Goal: Submit feedback/report problem

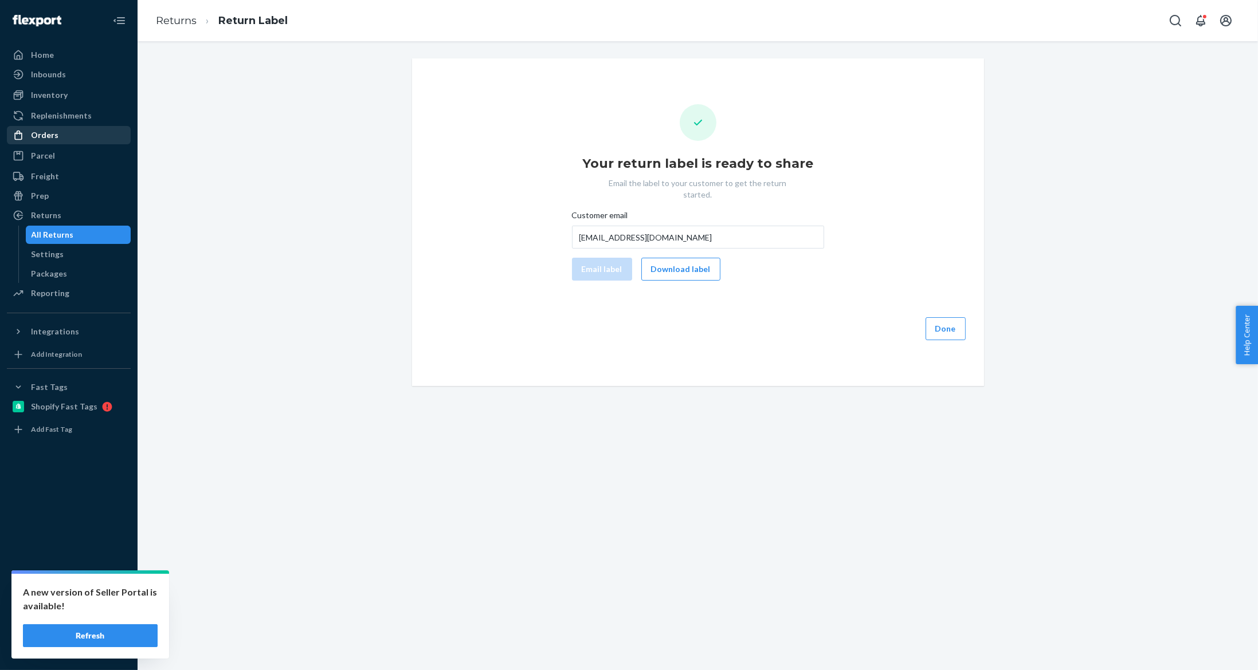
click at [68, 133] on div "Orders" at bounding box center [68, 135] width 121 height 16
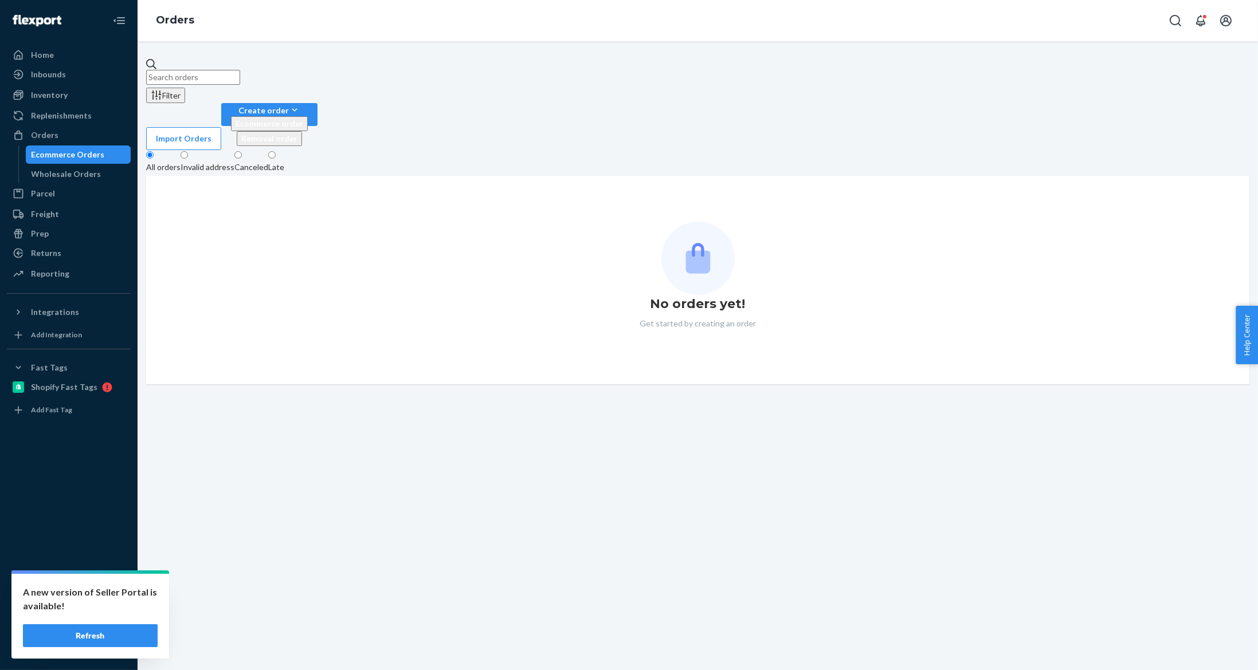
click at [240, 70] on input "text" at bounding box center [193, 77] width 94 height 15
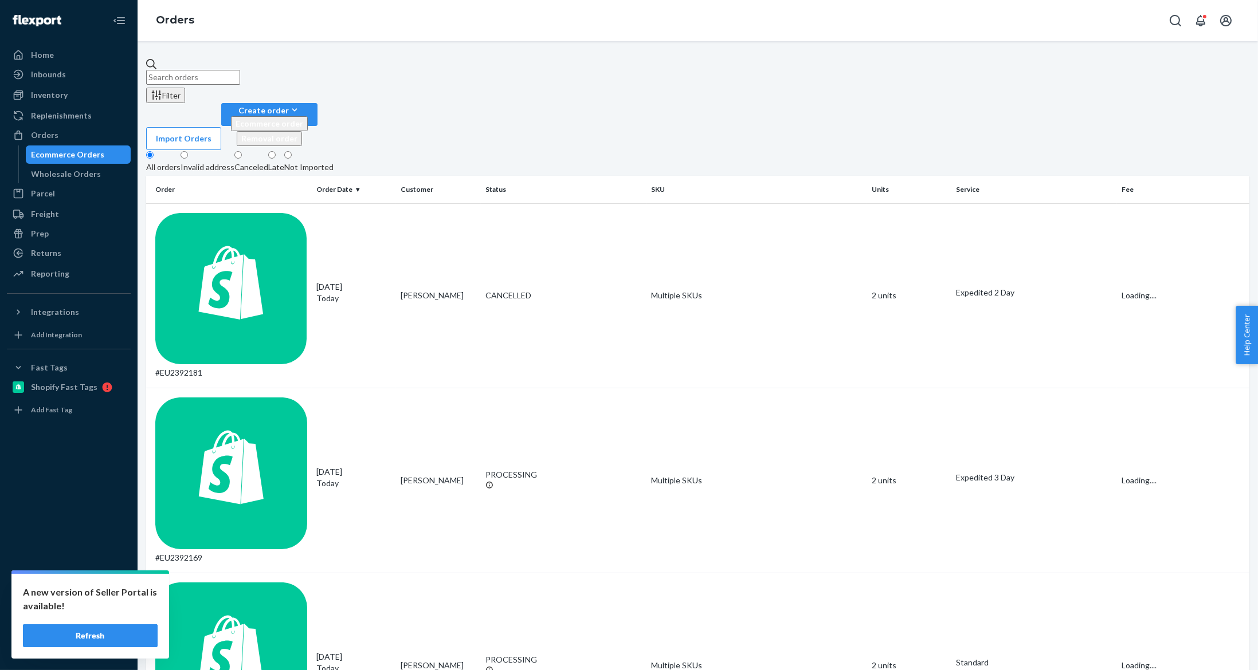
paste input "#EU2378771"
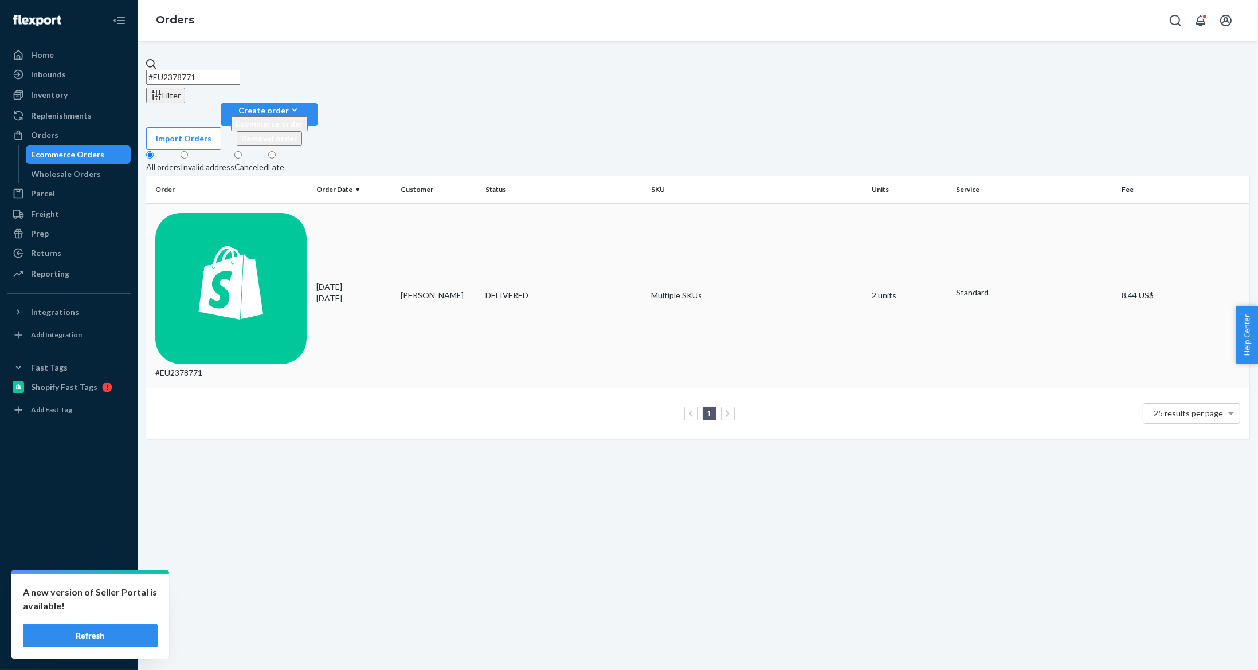
type input "#EU2378771"
click at [415, 203] on td "[PERSON_NAME]" at bounding box center [438, 295] width 85 height 185
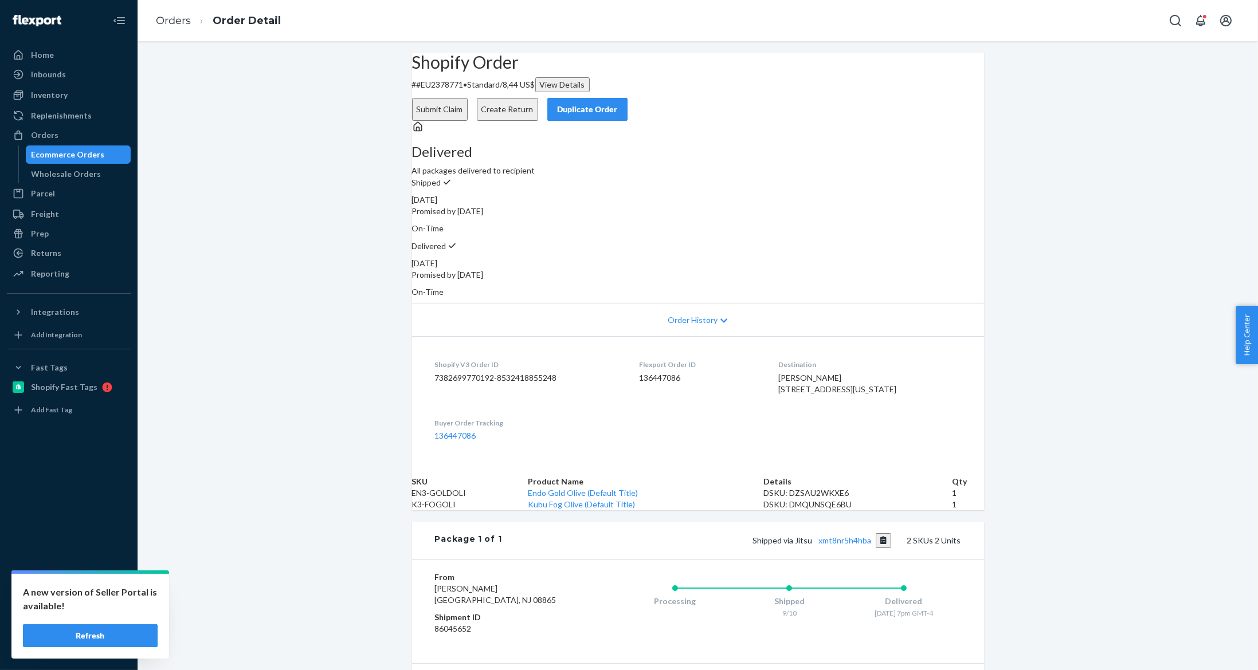
click at [468, 98] on button "Submit Claim" at bounding box center [440, 109] width 56 height 23
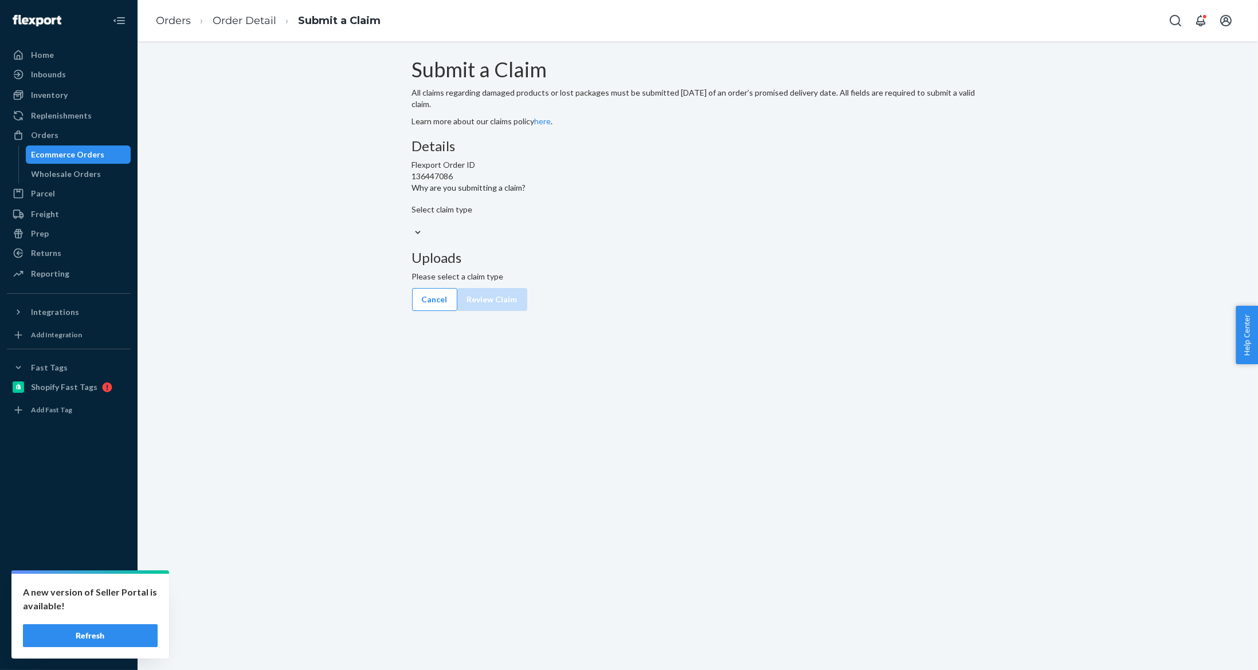
click at [602, 227] on div "Select claim type" at bounding box center [698, 215] width 572 height 23
click at [413, 227] on input "Why are you submitting a claim? Select claim type" at bounding box center [412, 220] width 1 height 11
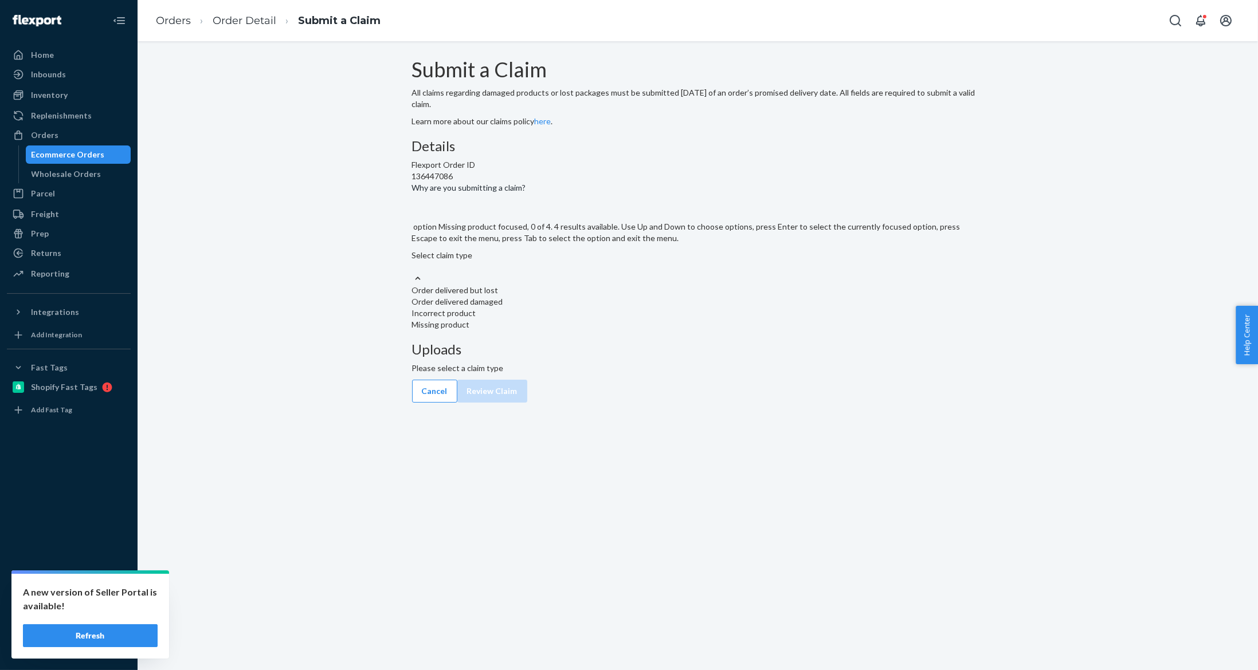
click at [591, 331] on div "Missing product" at bounding box center [698, 324] width 572 height 11
click at [413, 273] on input "Why are you submitting a claim? option Missing product focused, 0 of 4. 4 resul…" at bounding box center [412, 266] width 1 height 11
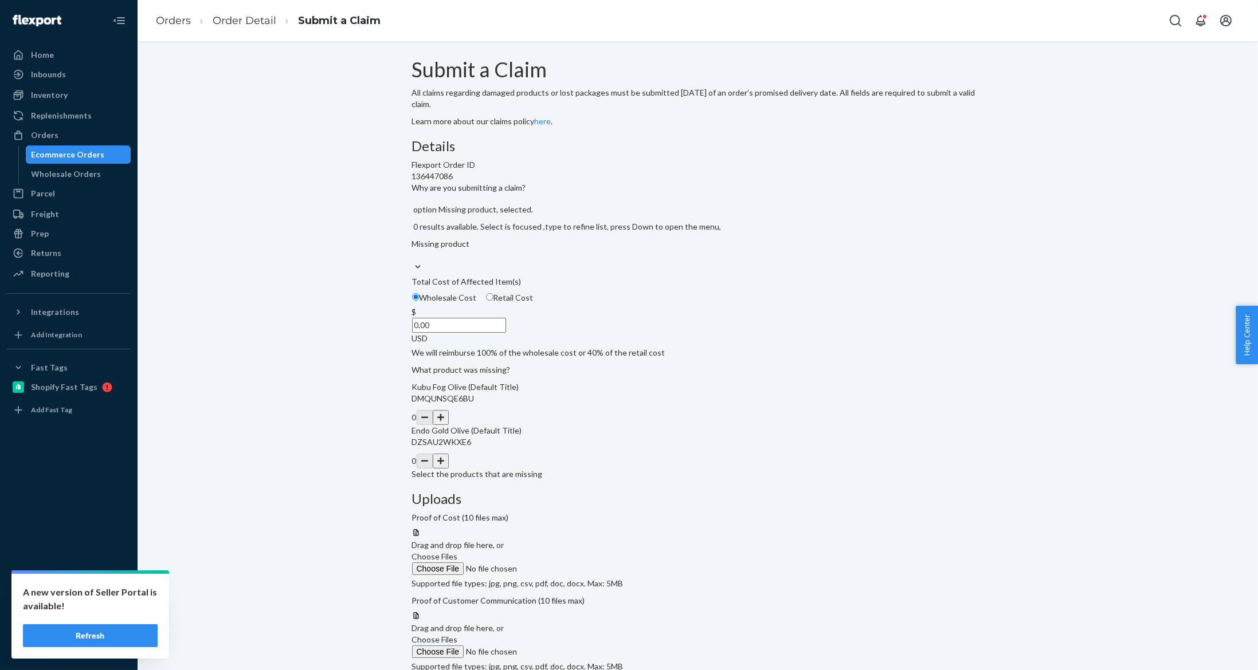
click at [533, 303] on span "Retail Cost" at bounding box center [513, 298] width 40 height 10
click at [493, 301] on input "Retail Cost" at bounding box center [489, 296] width 7 height 7
radio input "true"
radio input "false"
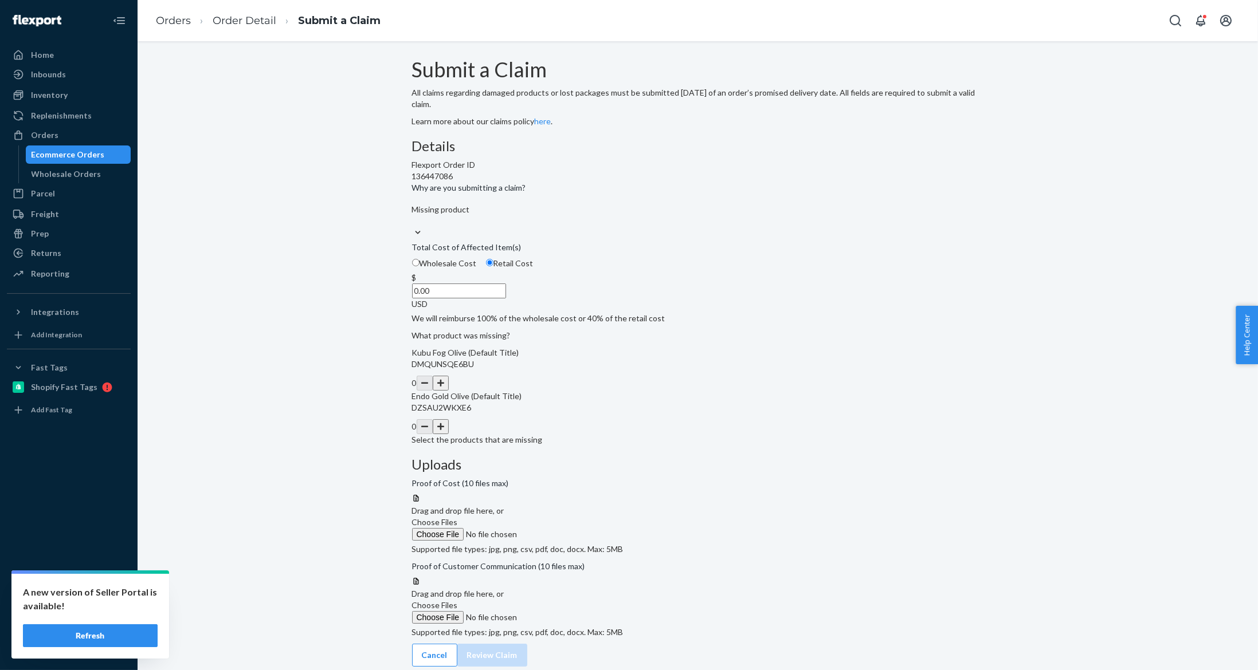
drag, startPoint x: 629, startPoint y: 435, endPoint x: 634, endPoint y: 466, distance: 31.3
click at [449, 391] on button "button" at bounding box center [441, 383] width 16 height 15
click at [449, 434] on button "button" at bounding box center [441, 426] width 16 height 15
click at [458, 517] on span "Choose Files" at bounding box center [435, 522] width 46 height 10
click at [568, 528] on input "Choose Files" at bounding box center [490, 534] width 156 height 13
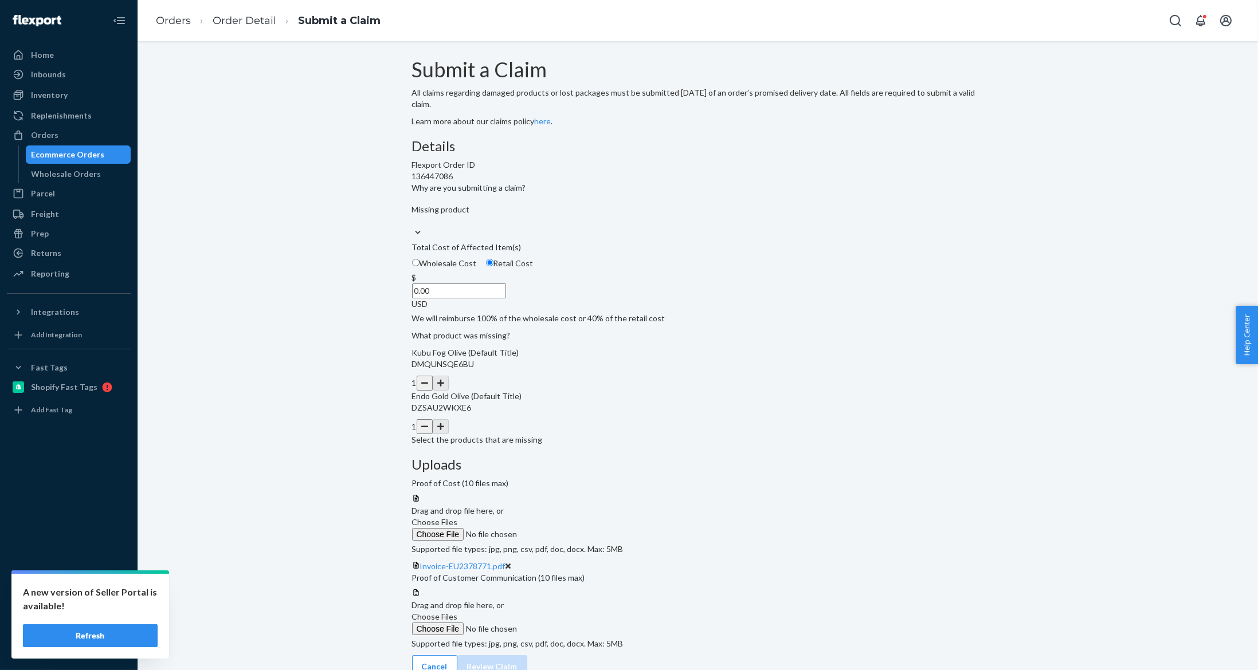
click at [568, 611] on label "Choose Files" at bounding box center [490, 623] width 156 height 24
click at [568, 623] on input "Choose Files" at bounding box center [490, 629] width 156 height 13
drag, startPoint x: 576, startPoint y: 364, endPoint x: 631, endPoint y: 355, distance: 55.9
click at [631, 310] on div "$ 0.00 USD" at bounding box center [698, 291] width 572 height 38
type input "130.00"
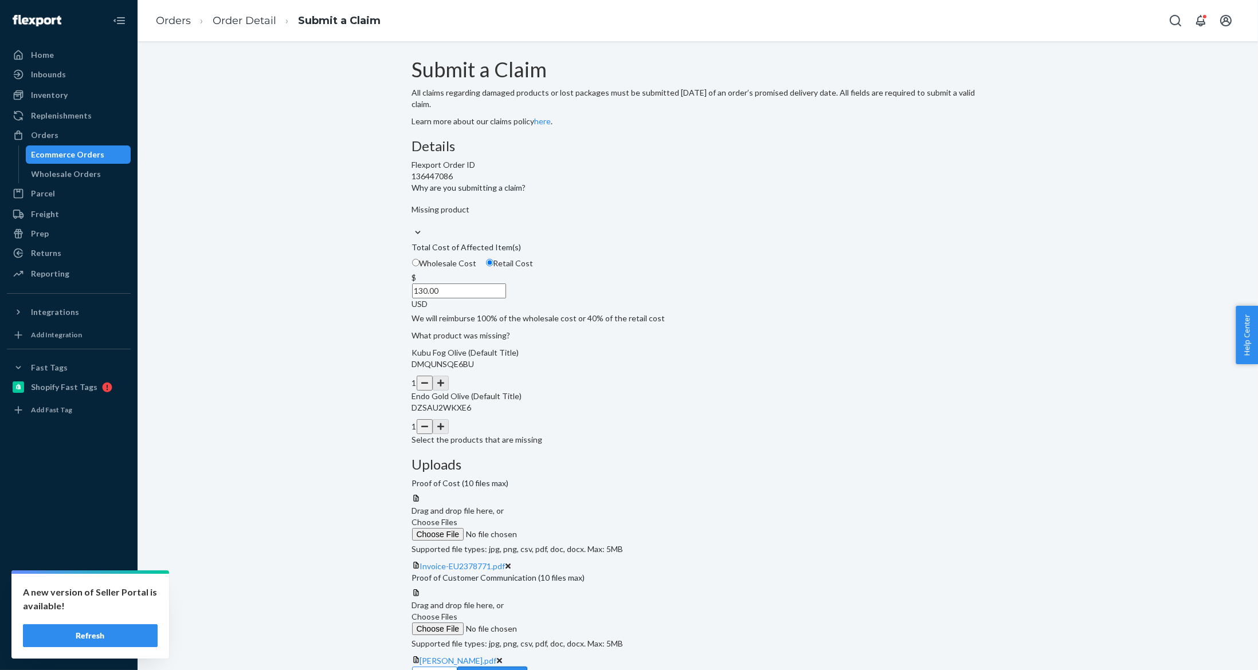
click at [527, 667] on button "Review Claim" at bounding box center [492, 678] width 70 height 23
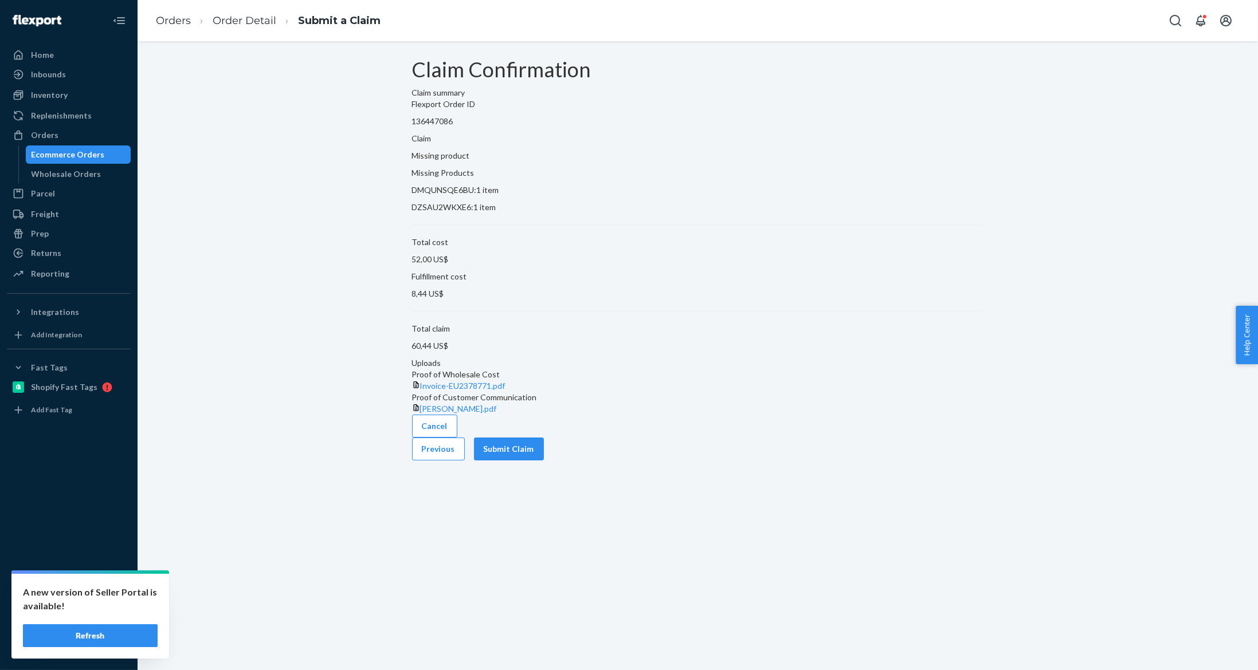
click at [947, 461] on div "Cancel Previous Submit Claim" at bounding box center [698, 438] width 572 height 46
click at [544, 461] on button "Submit Claim" at bounding box center [509, 449] width 70 height 23
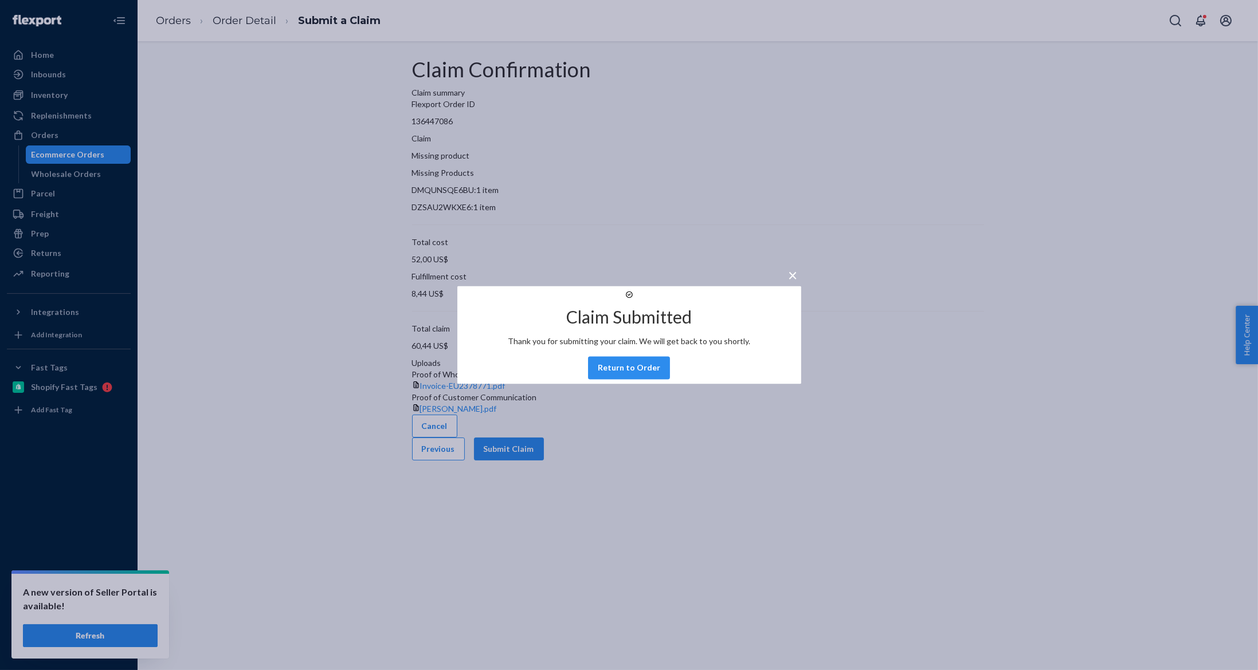
click at [45, 291] on div "× Claim Submitted Thank you for submitting your claim. We will get back to you …" at bounding box center [629, 335] width 1258 height 670
